Goal: Information Seeking & Learning: Learn about a topic

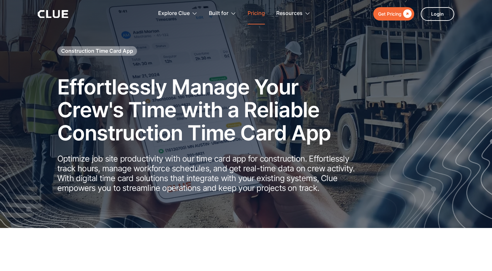
click at [254, 13] on link "Pricing" at bounding box center [256, 13] width 17 height 20
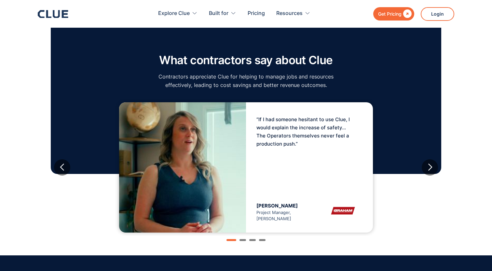
scroll to position [574, 0]
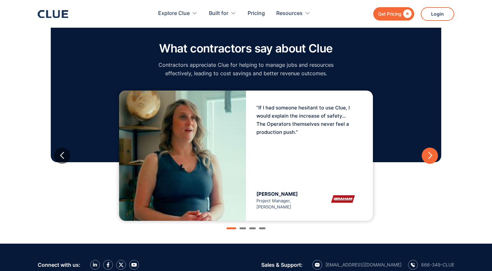
click at [426, 157] on div "next slide" at bounding box center [430, 155] width 8 height 8
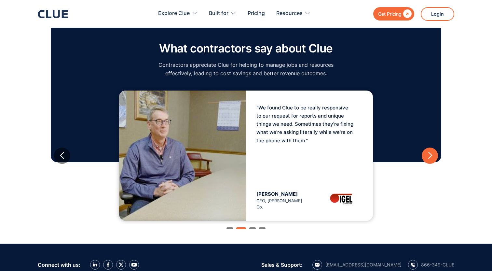
click at [426, 157] on div "next slide" at bounding box center [430, 155] width 8 height 8
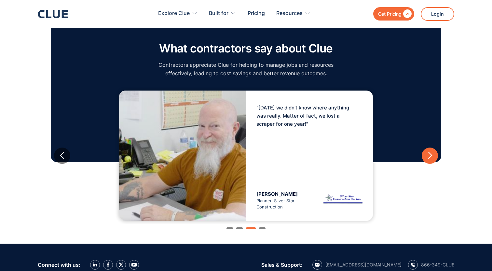
click at [430, 155] on div "next slide" at bounding box center [430, 155] width 8 height 8
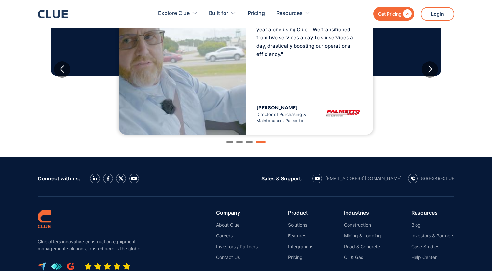
scroll to position [661, 0]
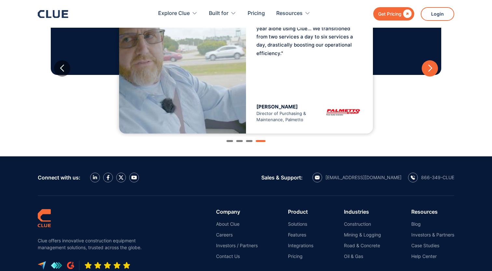
click at [431, 69] on div "next slide" at bounding box center [430, 68] width 8 height 8
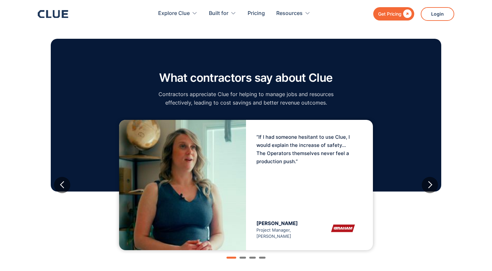
scroll to position [545, 0]
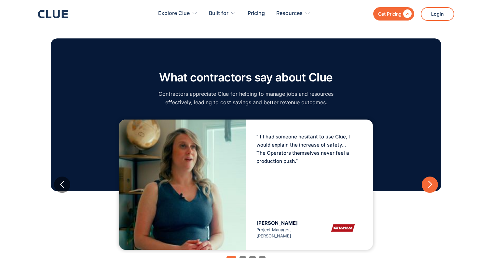
click at [428, 188] on div "next slide" at bounding box center [430, 184] width 8 height 8
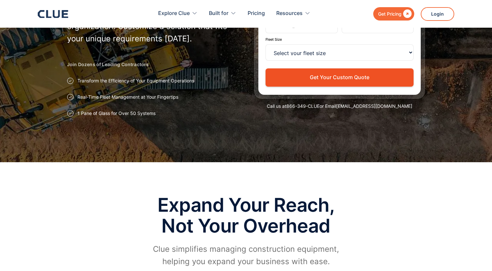
scroll to position [0, 0]
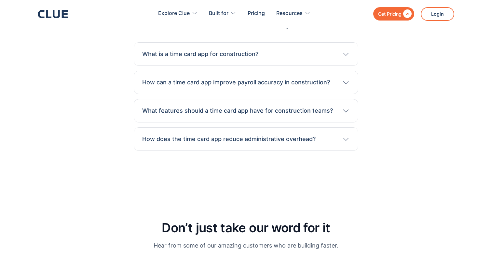
scroll to position [2328, 0]
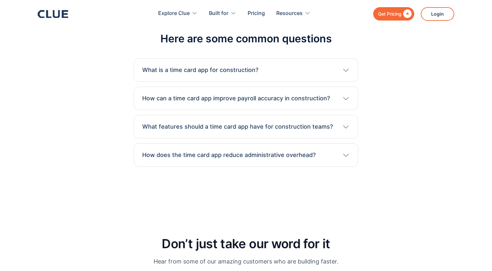
click at [185, 102] on h3 "How can a time card app improve payroll accuracy in construction?" at bounding box center [236, 98] width 188 height 8
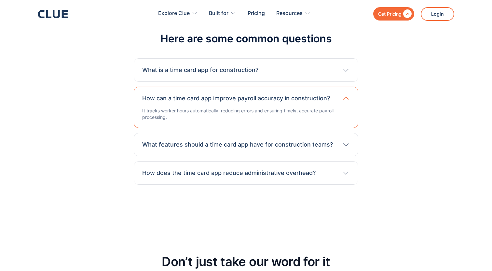
click at [177, 150] on div "What features should a time card app have for construction teams? A good app sh…" at bounding box center [246, 144] width 224 height 23
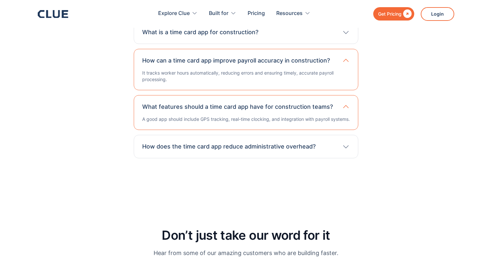
scroll to position [2368, 0]
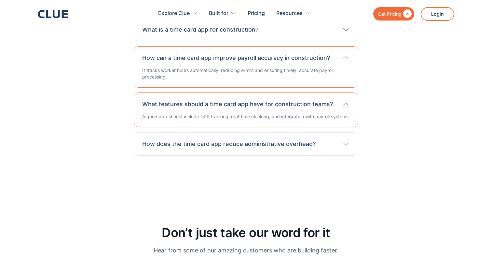
click at [209, 148] on h3 "How does the time card app reduce administrative overhead?" at bounding box center [228, 144] width 173 height 8
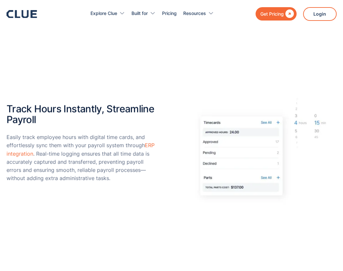
scroll to position [0, 0]
